Goal: Information Seeking & Learning: Understand process/instructions

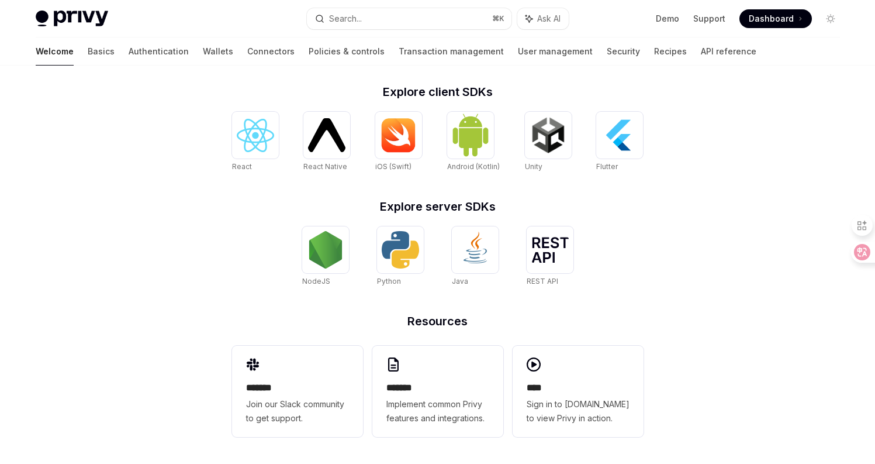
scroll to position [466, 0]
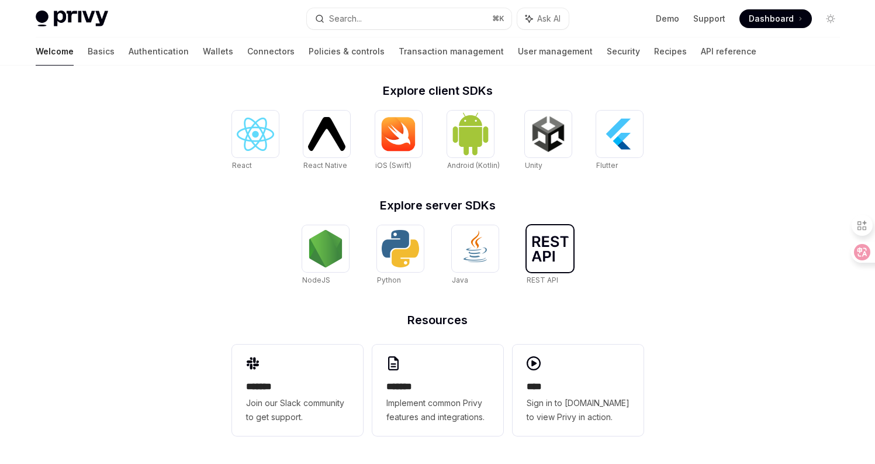
click at [555, 251] on img at bounding box center [549, 249] width 37 height 26
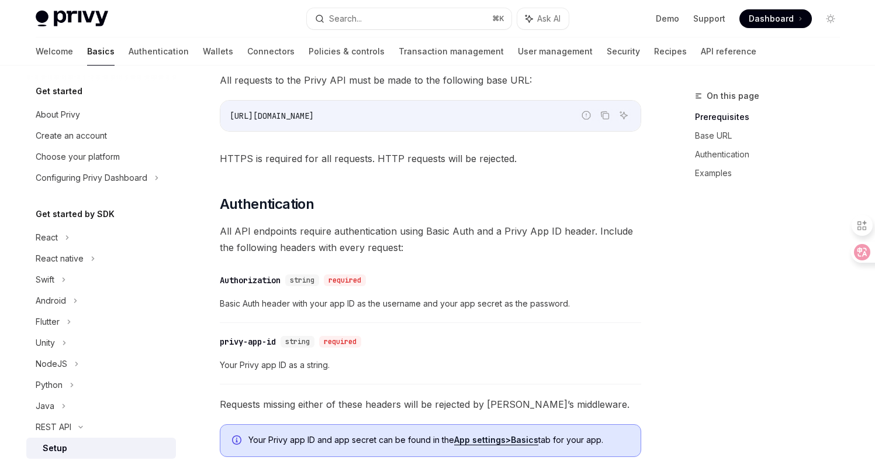
scroll to position [210, 0]
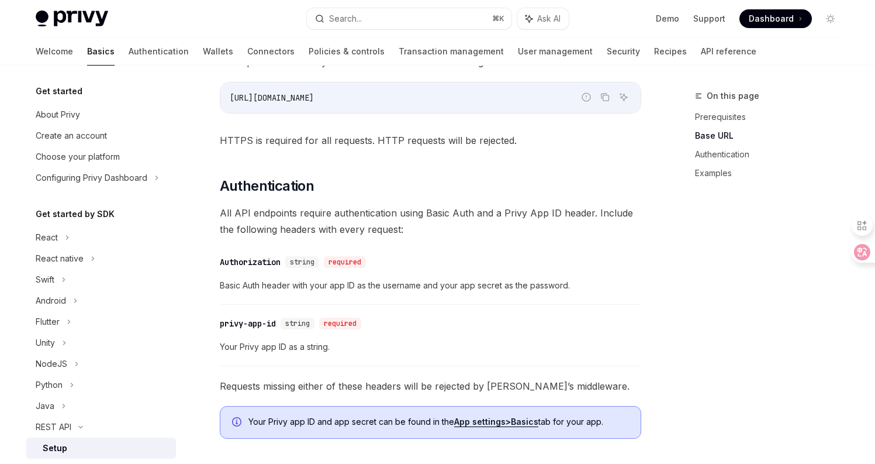
click at [319, 286] on span "Basic Auth header with your app ID as the username and your app secret as the p…" at bounding box center [430, 285] width 421 height 14
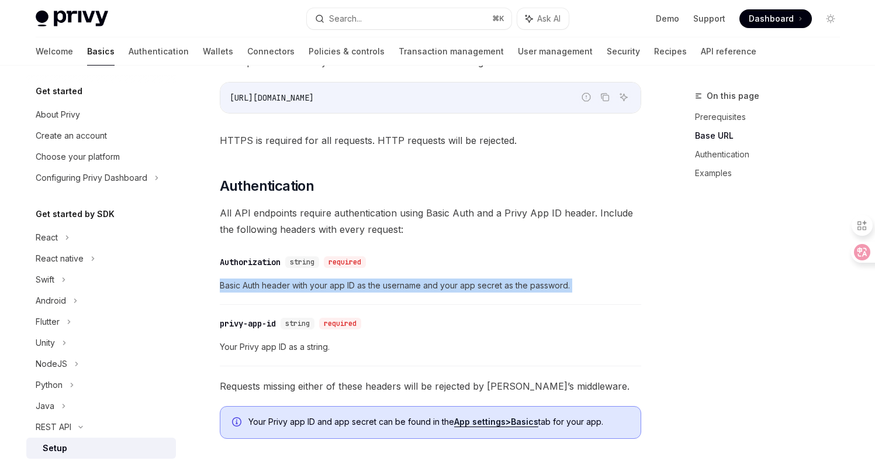
click at [319, 286] on span "Basic Auth header with your app ID as the username and your app secret as the p…" at bounding box center [430, 285] width 421 height 14
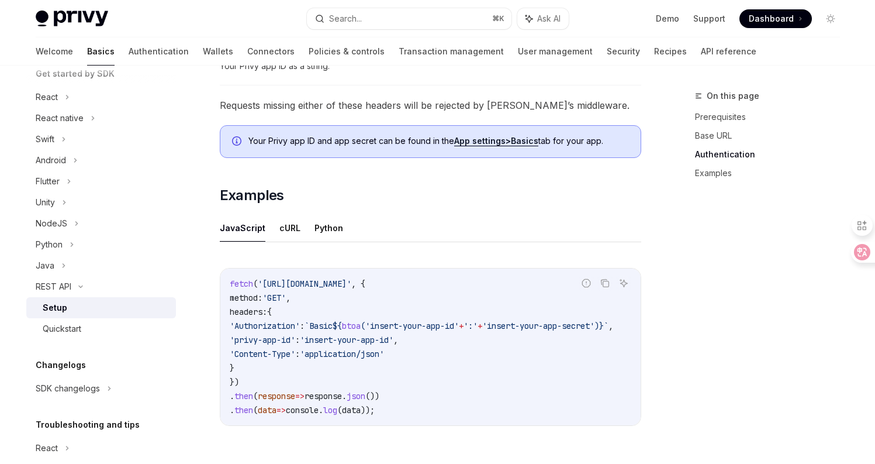
scroll to position [561, 0]
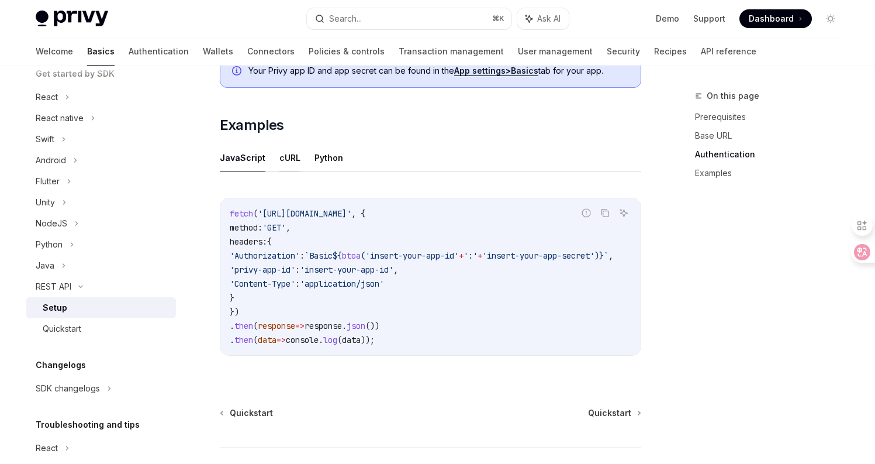
click at [288, 151] on button "cURL" at bounding box center [289, 157] width 21 height 27
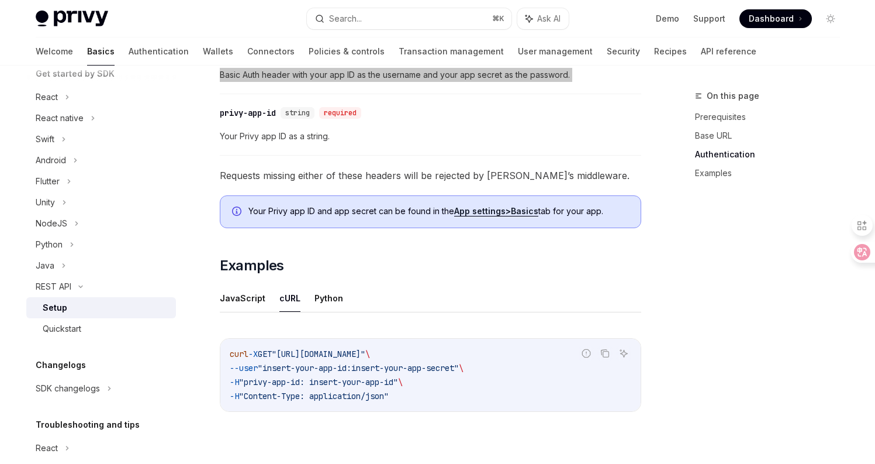
scroll to position [491, 0]
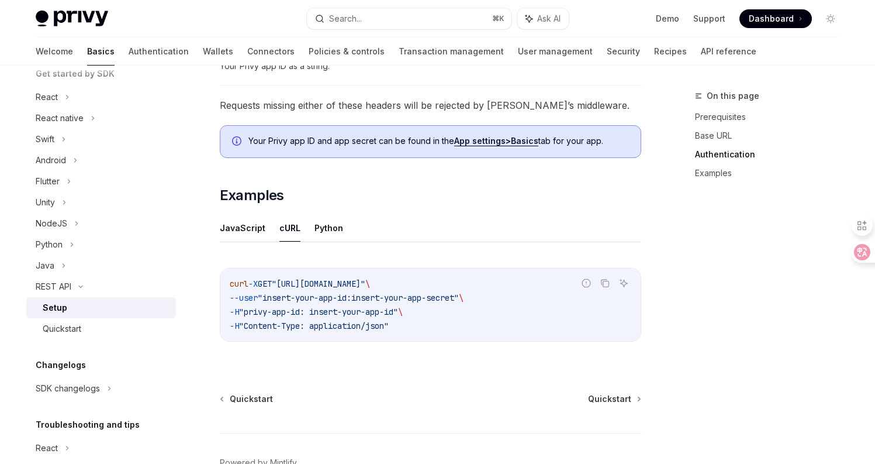
click at [515, 140] on strong "Basics" at bounding box center [524, 141] width 27 height 10
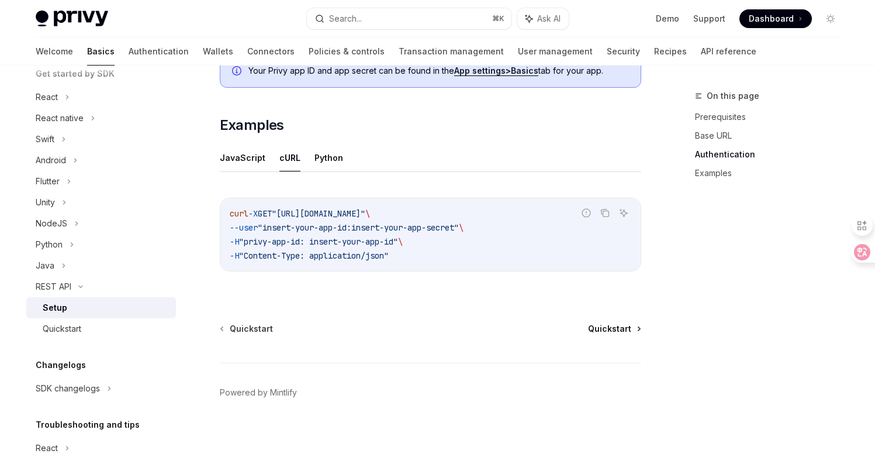
click at [625, 327] on span "Quickstart" at bounding box center [609, 329] width 43 height 12
type textarea "*"
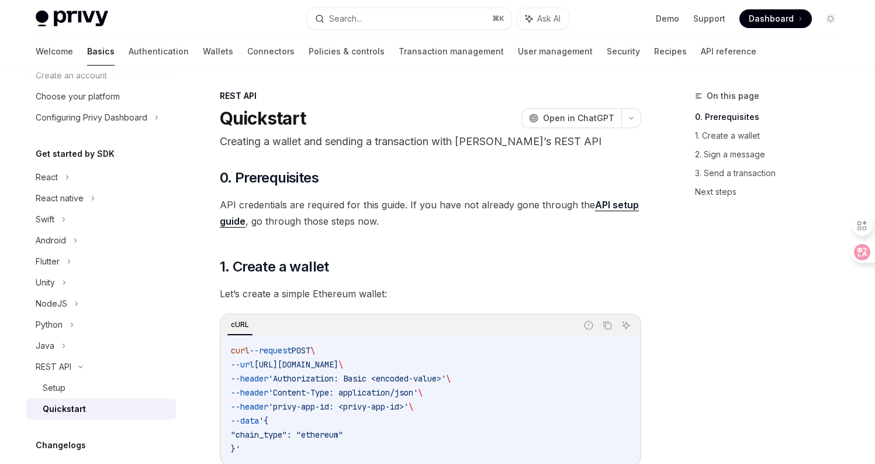
click at [610, 206] on link "API setup guide" at bounding box center [429, 213] width 419 height 29
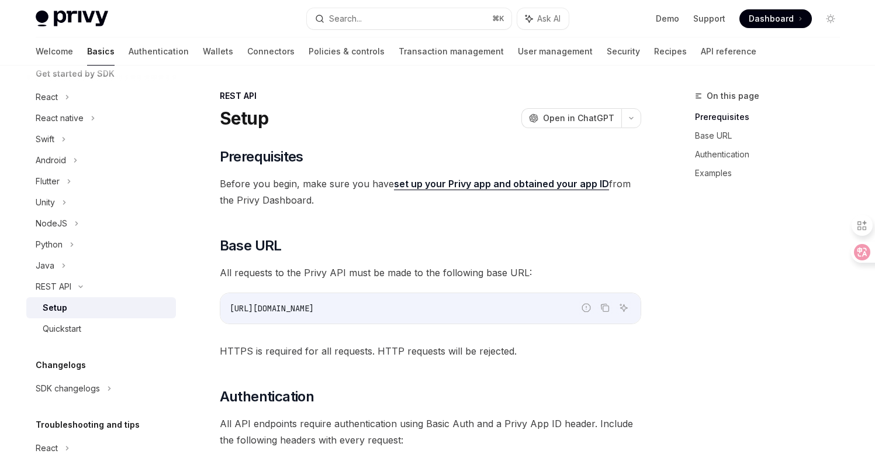
scroll to position [70, 0]
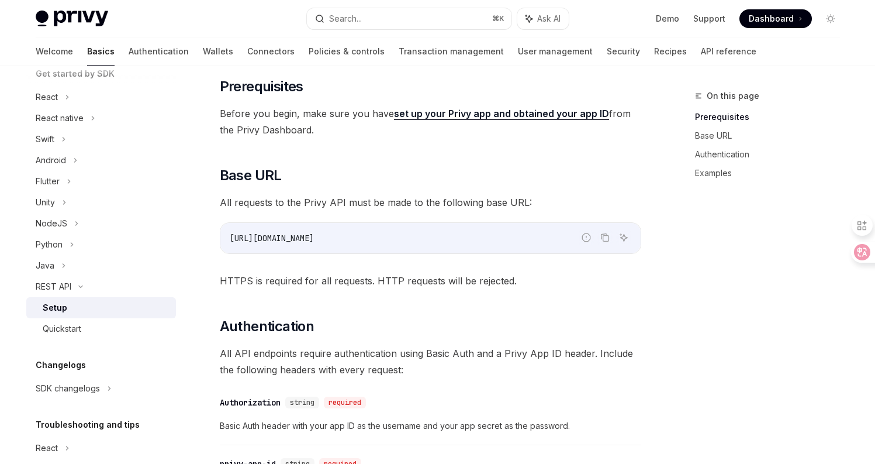
click at [291, 244] on div "https://api.privy.io" at bounding box center [430, 238] width 420 height 30
click at [291, 244] on code "https://api.privy.io" at bounding box center [431, 238] width 402 height 14
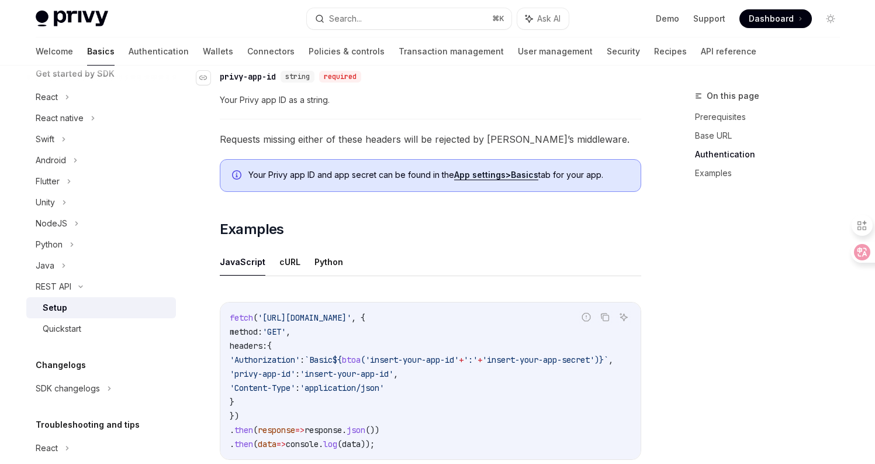
scroll to position [491, 0]
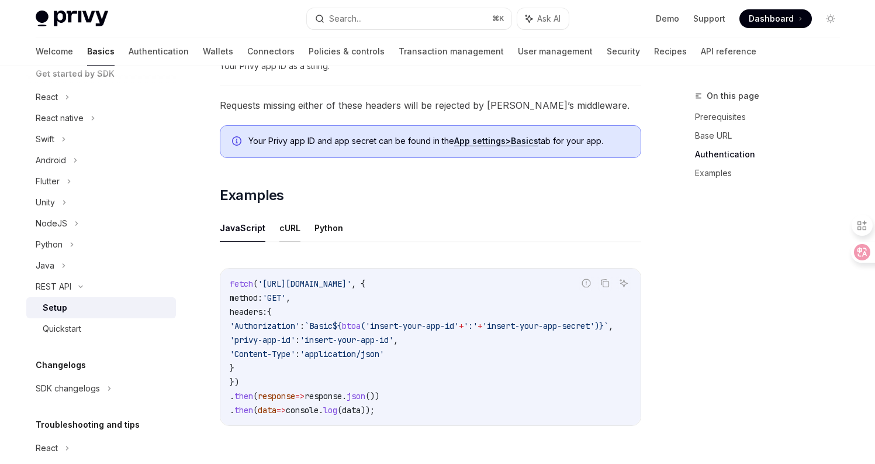
click at [289, 230] on button "cURL" at bounding box center [289, 227] width 21 height 27
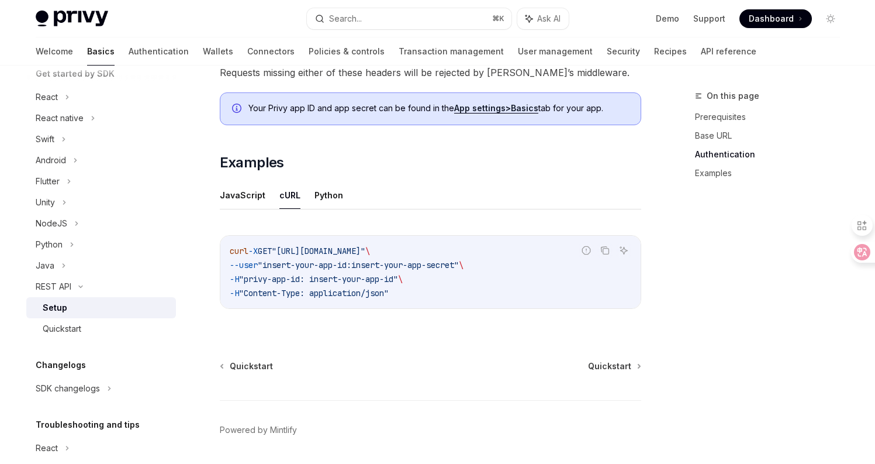
scroll to position [491, 0]
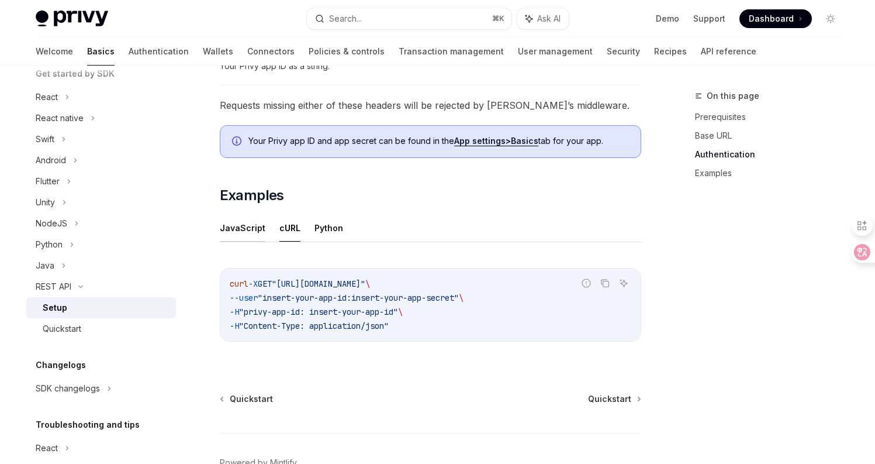
click at [255, 232] on button "JavaScript" at bounding box center [243, 227] width 46 height 27
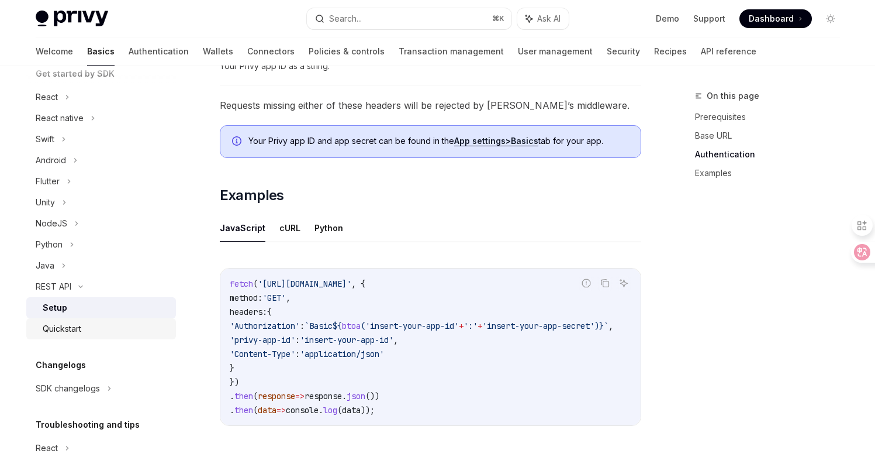
click at [74, 331] on div "Quickstart" at bounding box center [62, 329] width 39 height 14
type textarea "*"
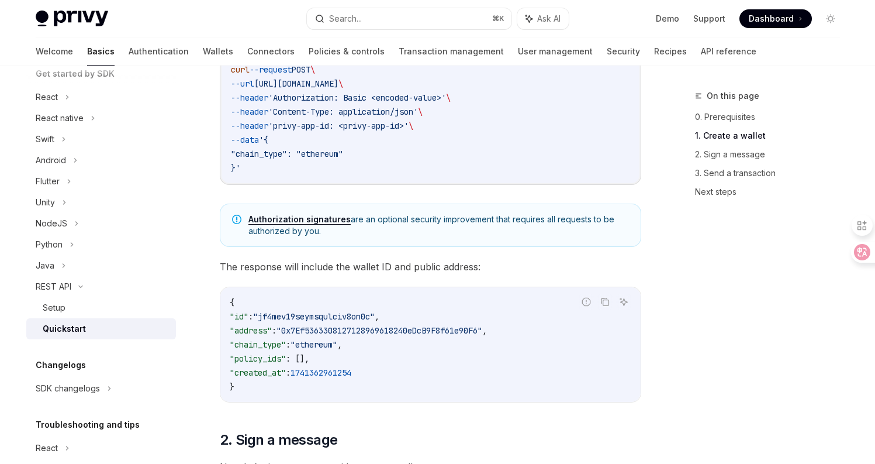
scroll to position [210, 0]
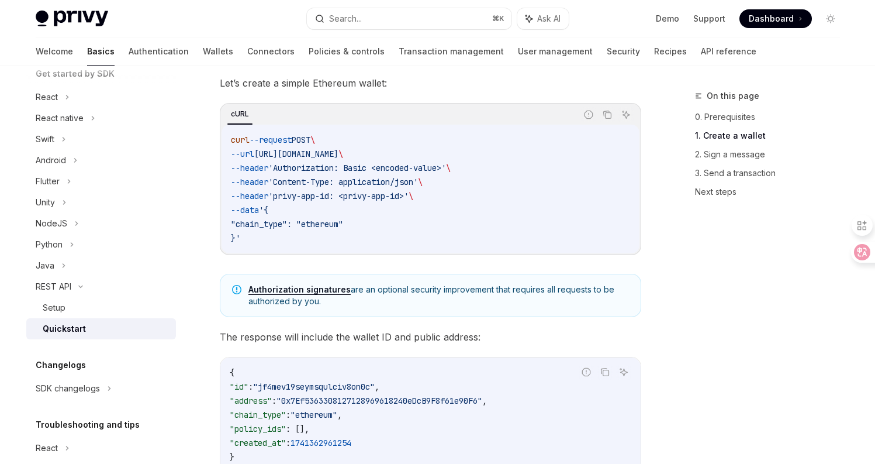
click at [301, 289] on link "Authorization signatures" at bounding box center [299, 289] width 102 height 11
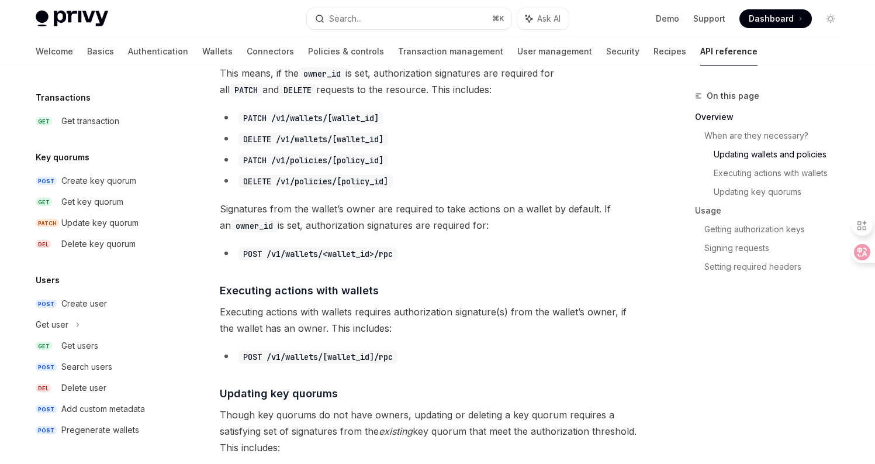
scroll to position [612, 0]
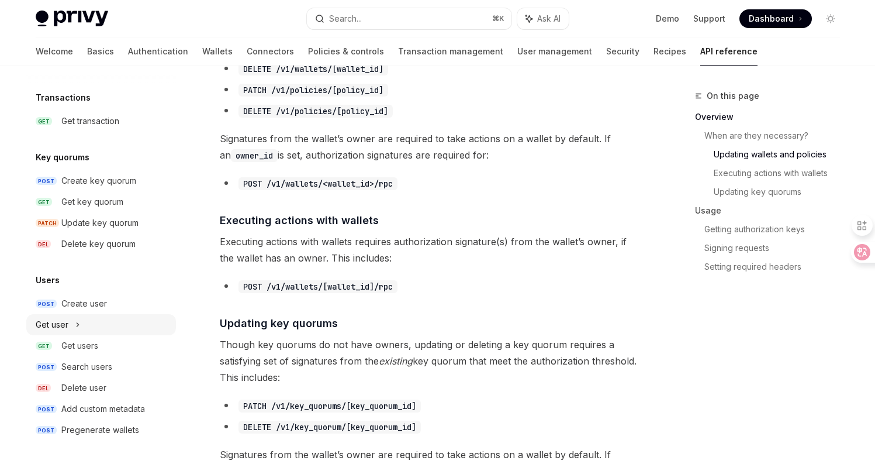
click at [78, 326] on icon at bounding box center [77, 324] width 5 height 14
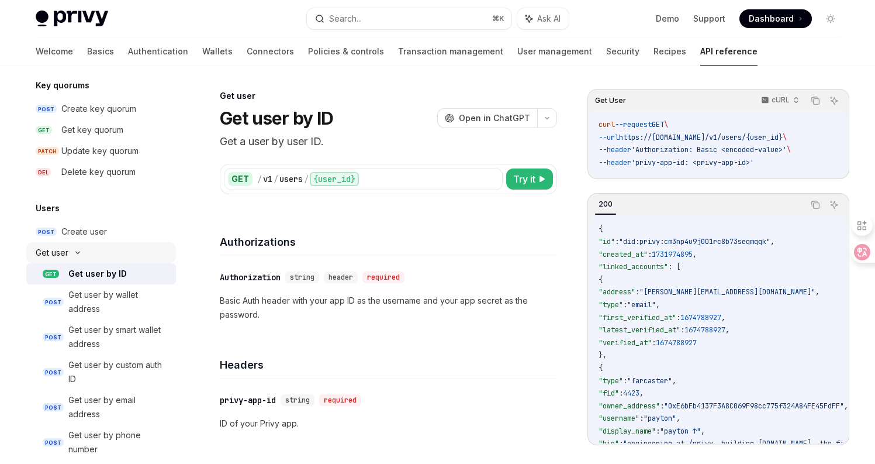
scroll to position [906, 0]
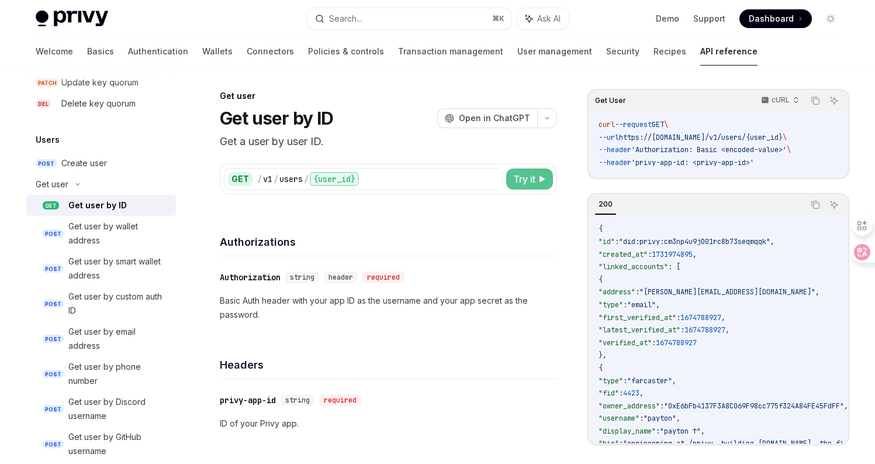
click at [530, 182] on span "Try it" at bounding box center [524, 179] width 22 height 14
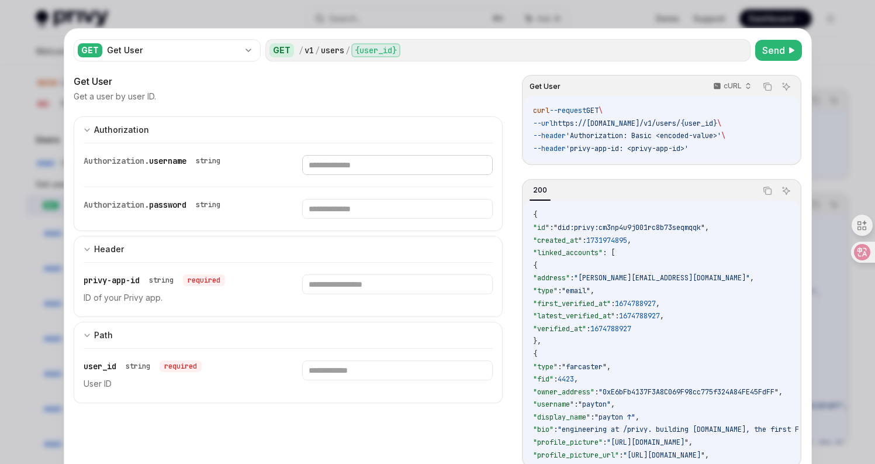
click at [384, 167] on input "text" at bounding box center [397, 165] width 191 height 20
click at [569, 229] on span ""did:privy:cm3np4u9j001rc8b73seqmqqk"" at bounding box center [629, 227] width 151 height 9
drag, startPoint x: 568, startPoint y: 229, endPoint x: 713, endPoint y: 225, distance: 145.0
click at [705, 225] on span ""did:privy:cm3np4u9j001rc8b73seqmqqk"" at bounding box center [629, 227] width 151 height 9
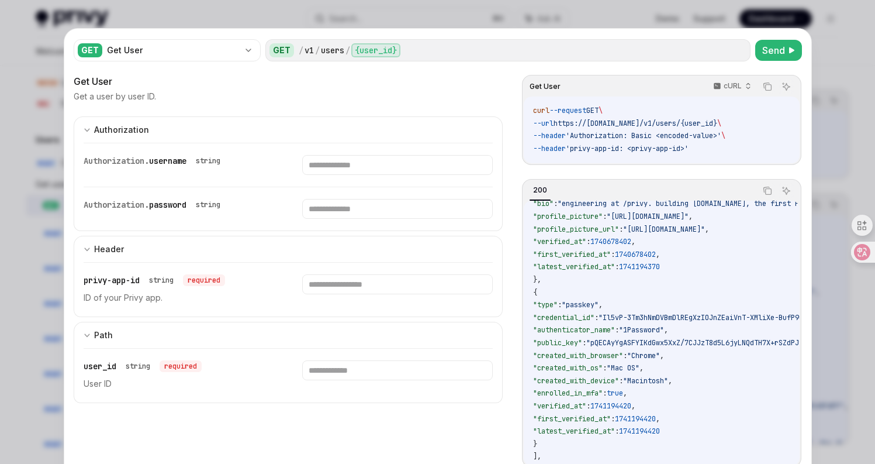
scroll to position [201, 0]
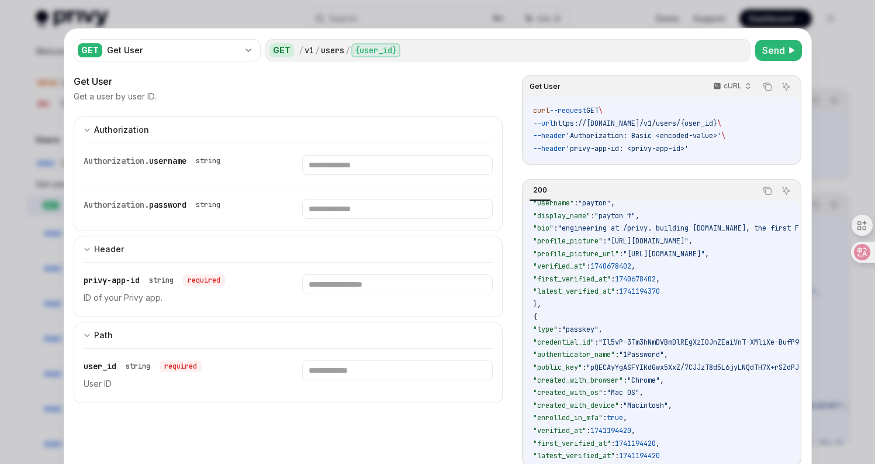
click at [844, 71] on div at bounding box center [437, 232] width 875 height 464
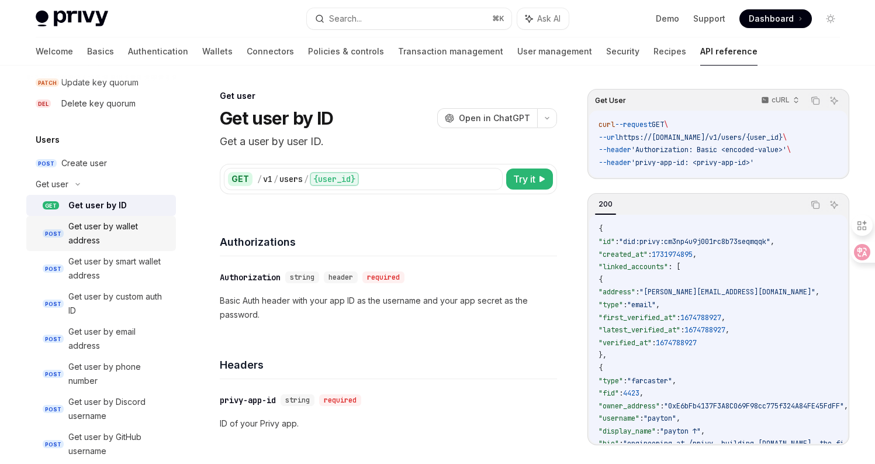
click at [106, 238] on div "Get user by wallet address" at bounding box center [118, 233] width 101 height 28
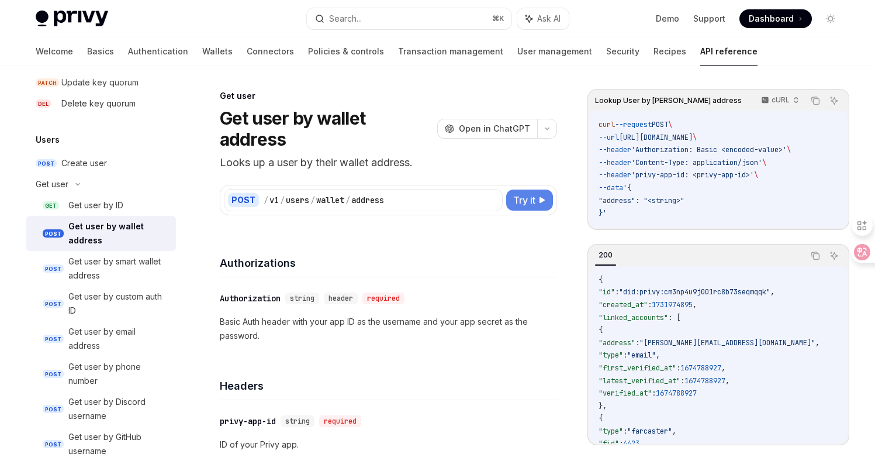
click at [516, 193] on span "Try it" at bounding box center [524, 200] width 22 height 14
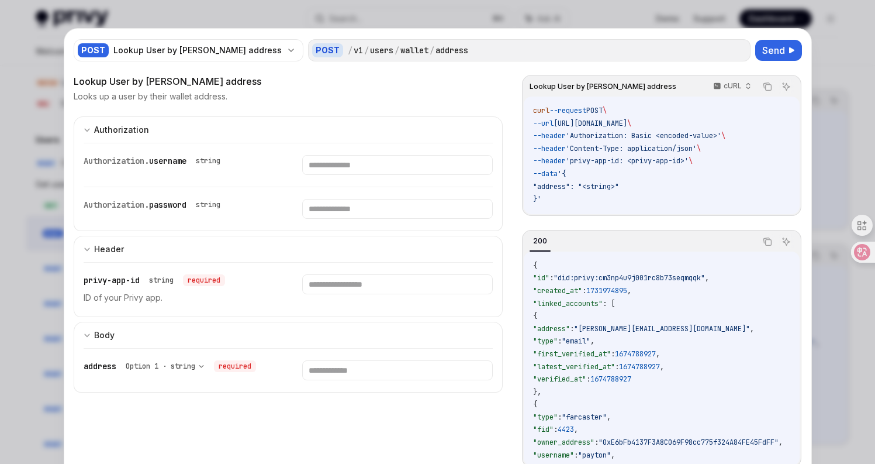
click at [838, 46] on div at bounding box center [437, 232] width 875 height 464
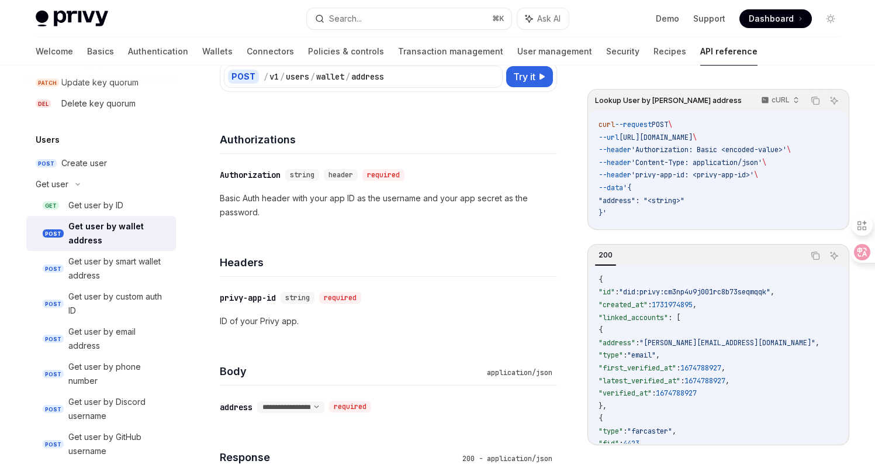
scroll to position [111, 0]
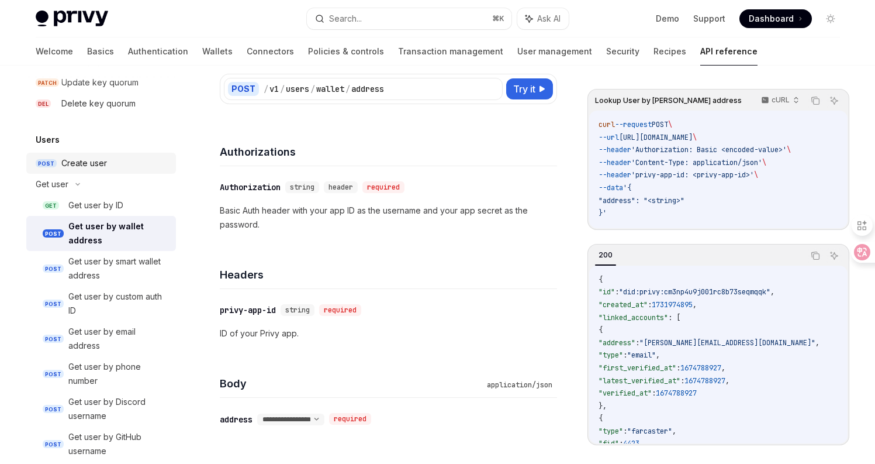
click at [95, 156] on div "Create user" at bounding box center [84, 163] width 46 height 14
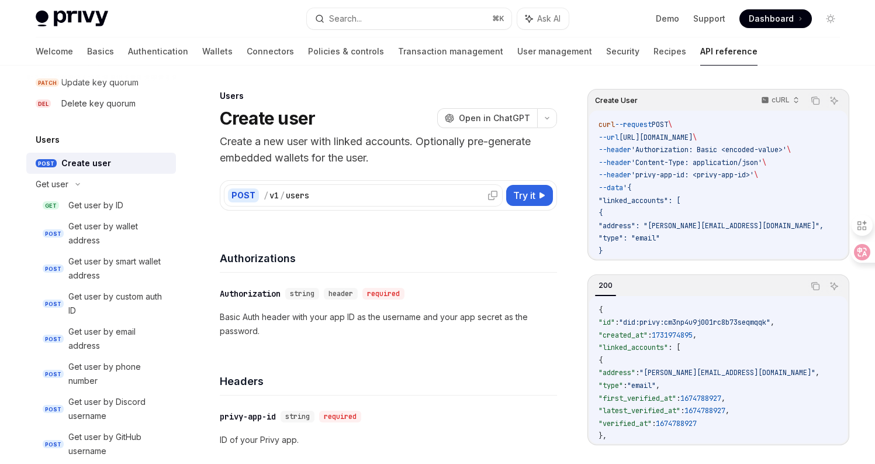
click at [420, 195] on div "/ v1 / users" at bounding box center [381, 195] width 235 height 12
click at [535, 200] on button "Try it" at bounding box center [529, 195] width 47 height 21
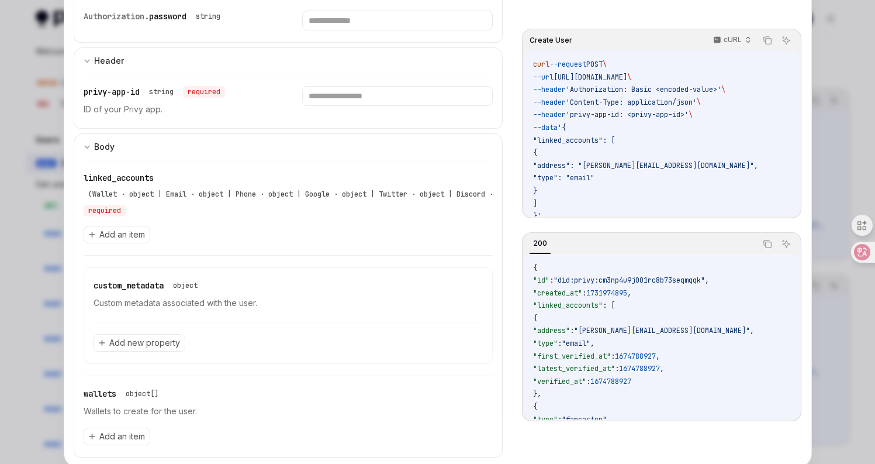
scroll to position [200, 0]
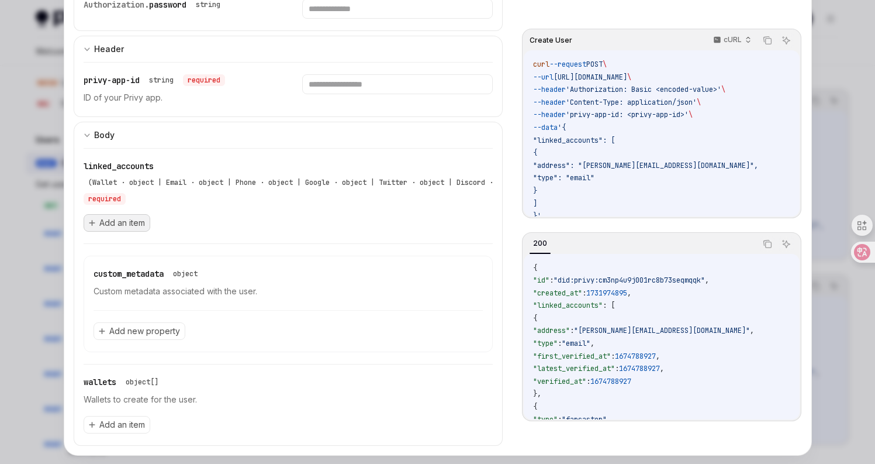
click at [109, 227] on span "Add an item" at bounding box center [122, 223] width 46 height 12
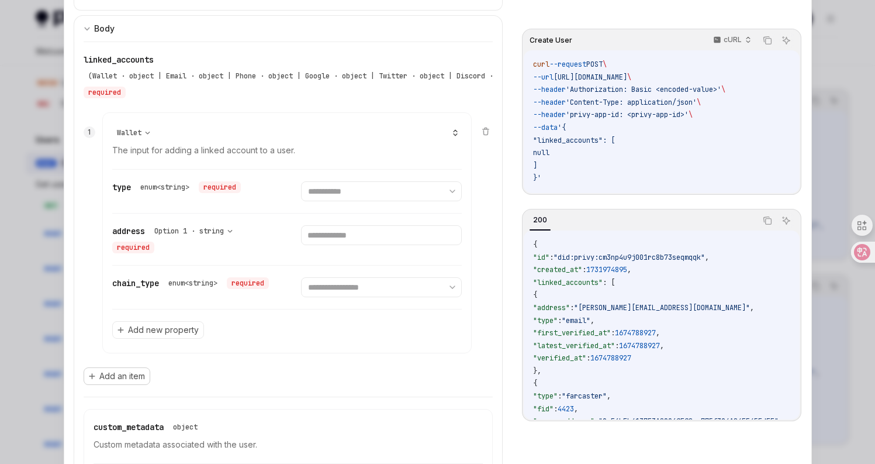
scroll to position [270, 0]
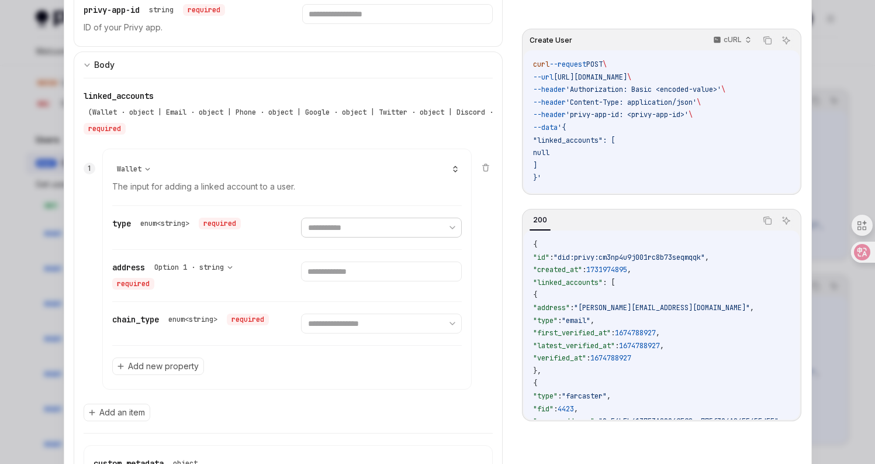
click at [406, 227] on select "**********" at bounding box center [381, 227] width 161 height 20
click at [482, 168] on icon at bounding box center [485, 167] width 9 height 9
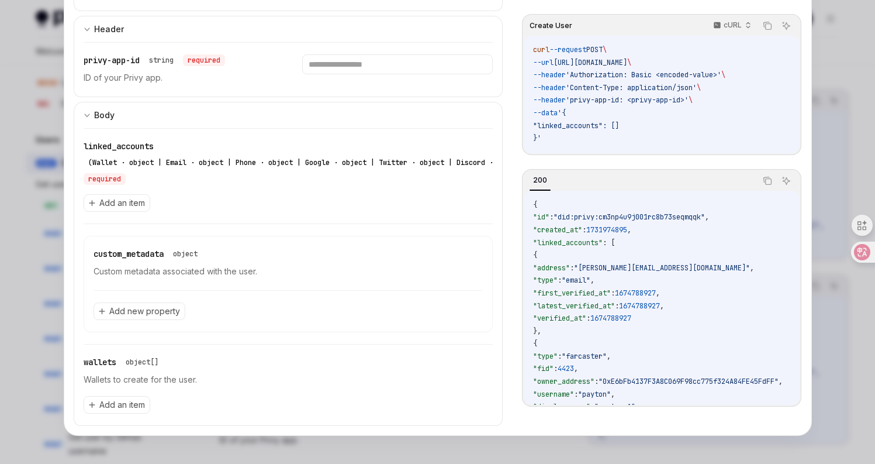
click at [174, 159] on div "(Wallet · object | Email · object | Phone · object | Google · object | Twitter …" at bounding box center [704, 162] width 1232 height 9
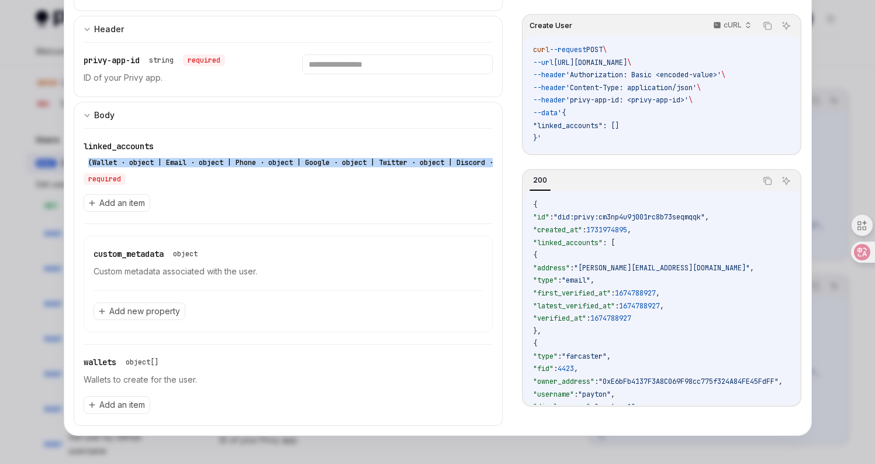
click at [174, 159] on div "(Wallet · object | Email · object | Phone · object | Google · object | Twitter …" at bounding box center [704, 162] width 1232 height 9
click at [167, 319] on button "Add new property" at bounding box center [140, 311] width 92 height 18
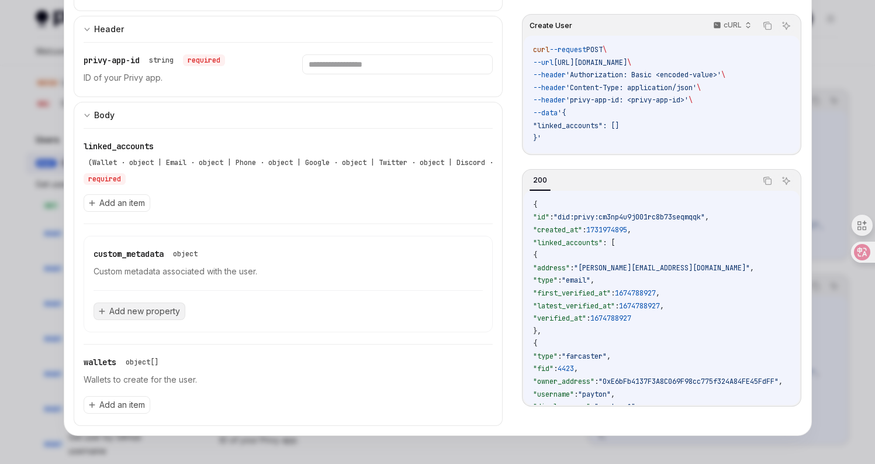
scroll to position [219, 0]
click at [296, 361] on div "wallets object[]" at bounding box center [289, 362] width 410 height 12
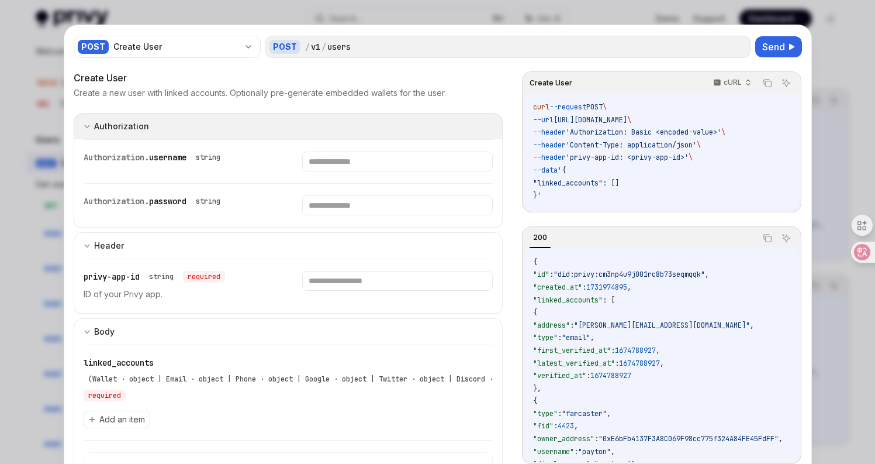
scroll to position [0, 0]
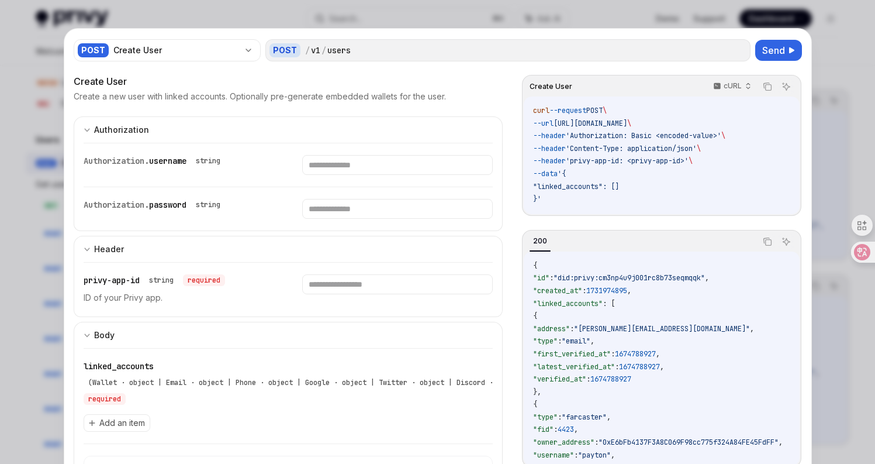
click at [841, 93] on div at bounding box center [437, 232] width 875 height 464
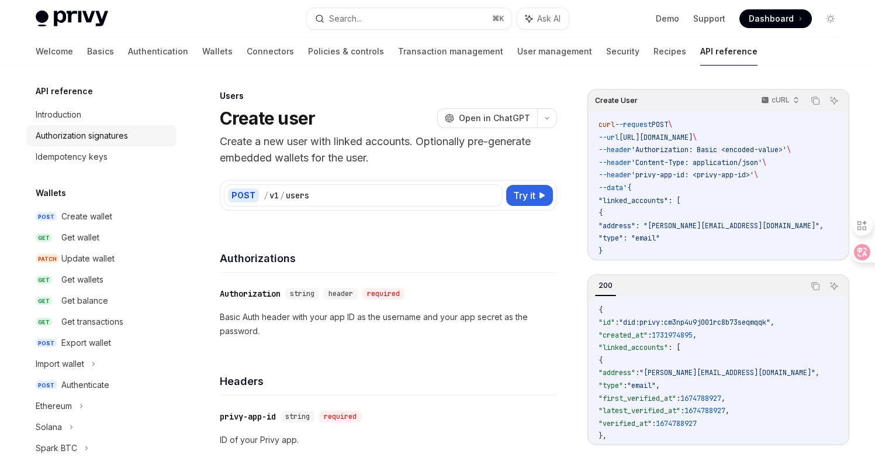
click at [89, 141] on div "Authorization signatures" at bounding box center [82, 136] width 92 height 14
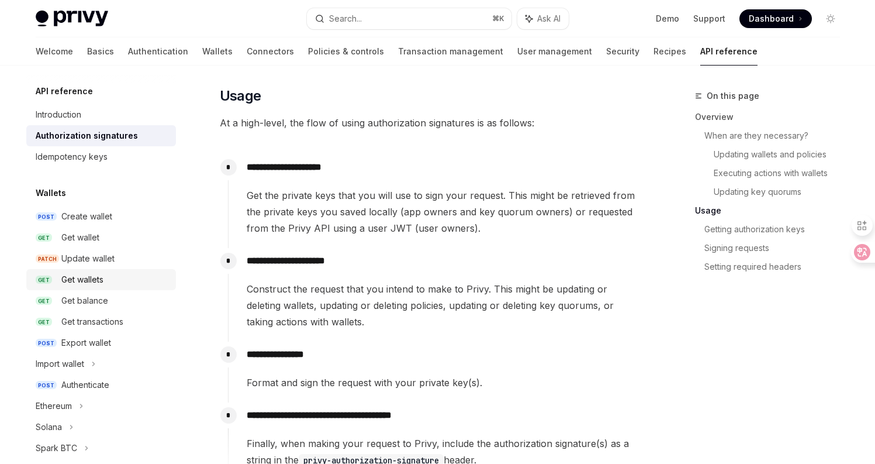
click at [95, 275] on div "Get wallets" at bounding box center [82, 279] width 42 height 14
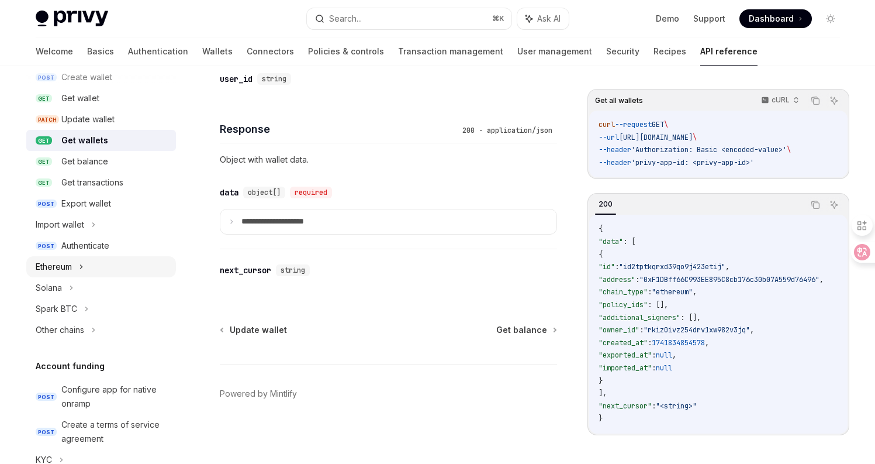
scroll to position [140, 0]
click at [95, 285] on div "Solana" at bounding box center [101, 286] width 150 height 21
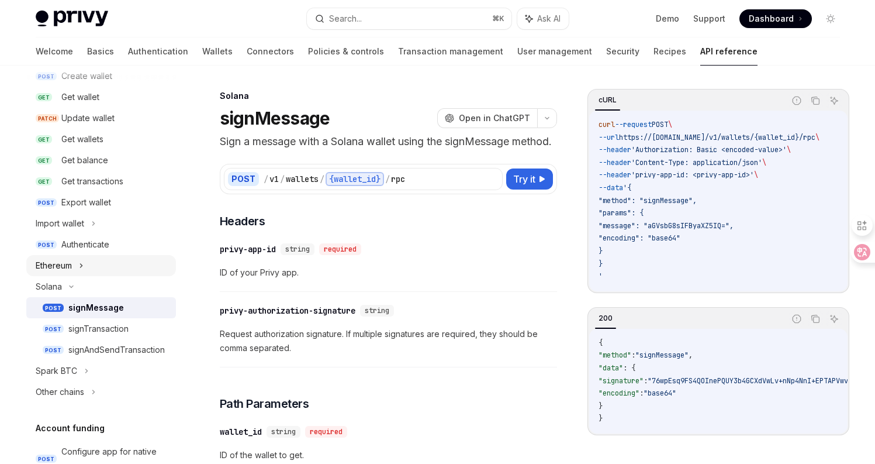
click at [82, 269] on icon at bounding box center [81, 265] width 5 height 14
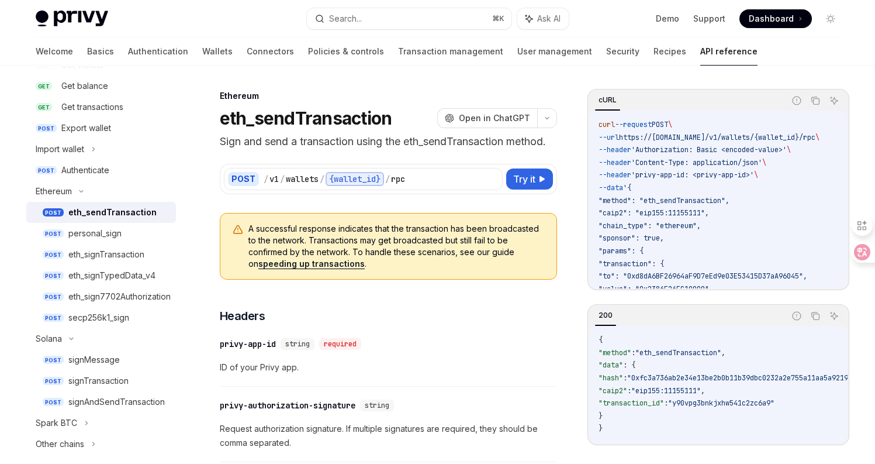
scroll to position [281, 0]
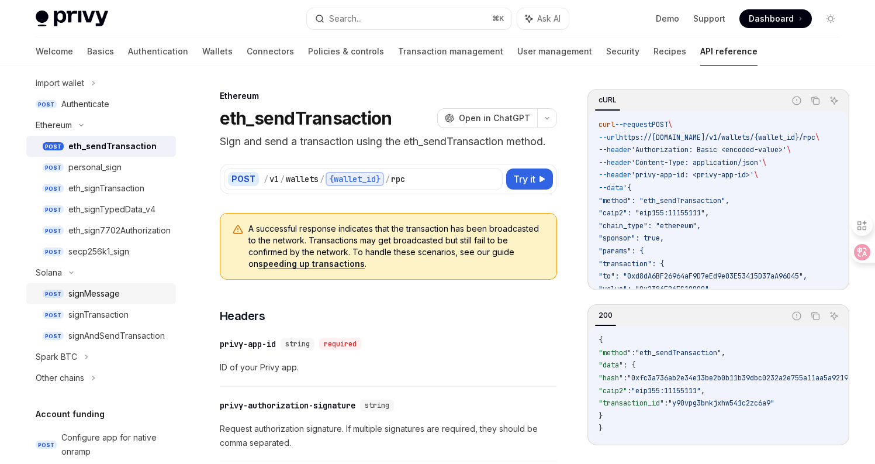
click at [108, 290] on div "signMessage" at bounding box center [93, 293] width 51 height 14
type textarea "*"
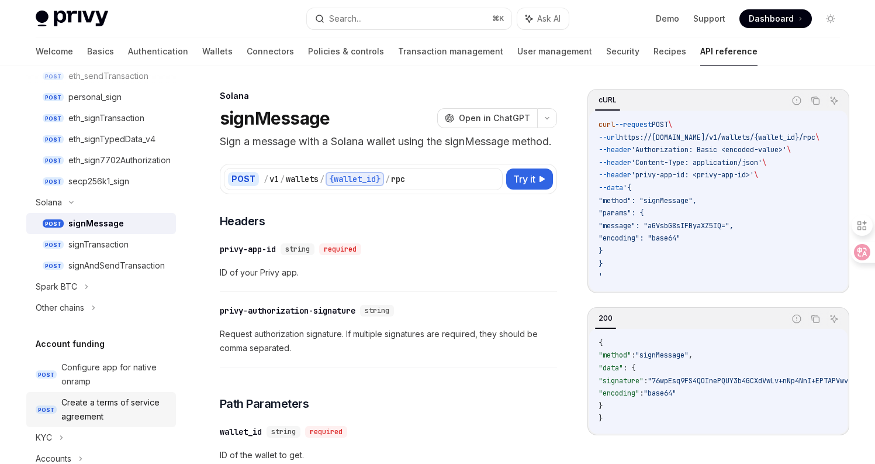
scroll to position [281, 0]
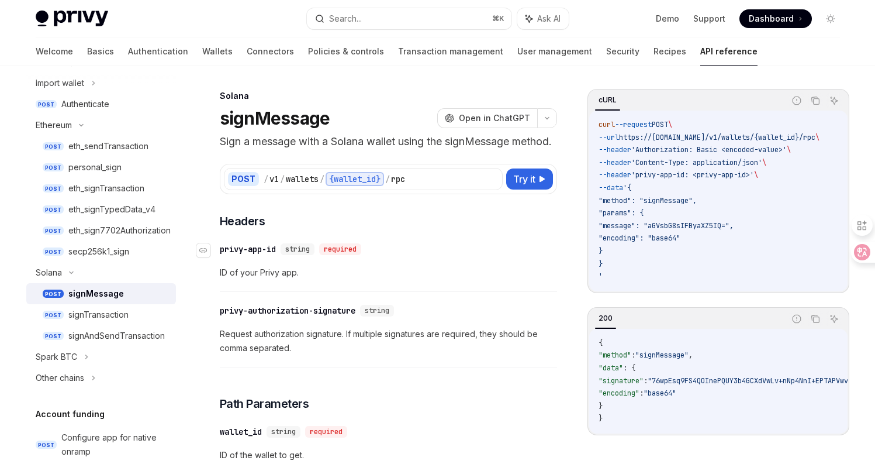
click at [242, 255] on div "privy-app-id" at bounding box center [248, 249] width 56 height 12
